Goal: Task Accomplishment & Management: Use online tool/utility

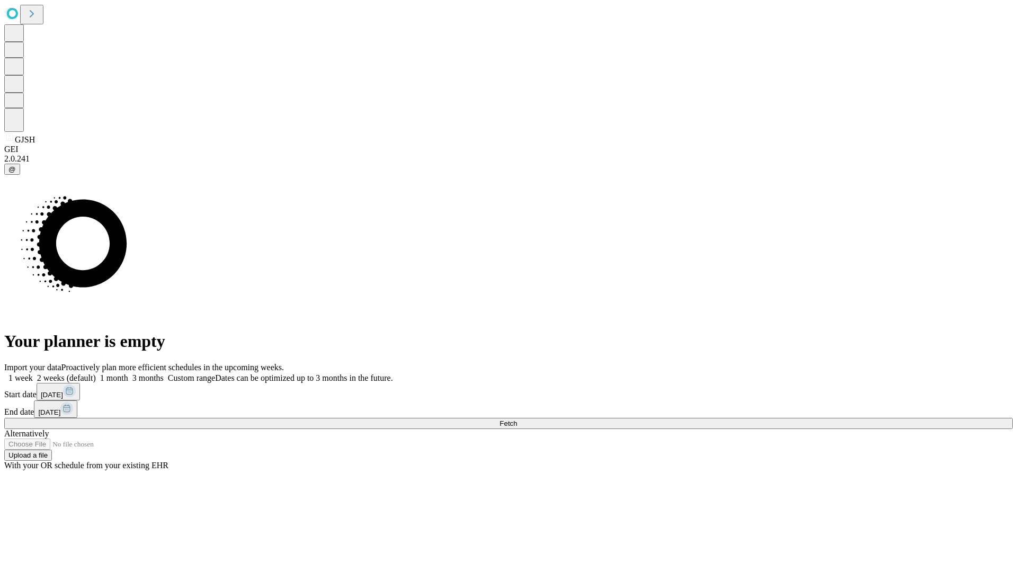
click at [517, 420] on span "Fetch" at bounding box center [508, 424] width 17 height 8
